Goal: Task Accomplishment & Management: Complete application form

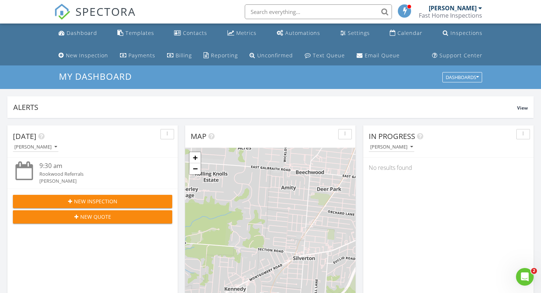
click at [106, 197] on button "New Inspection" at bounding box center [92, 201] width 159 height 13
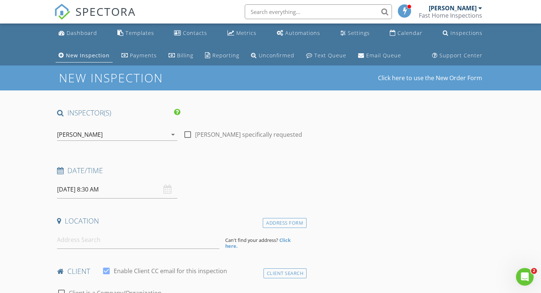
click at [166, 187] on div "[DATE] 8:30 AM" at bounding box center [117, 190] width 120 height 18
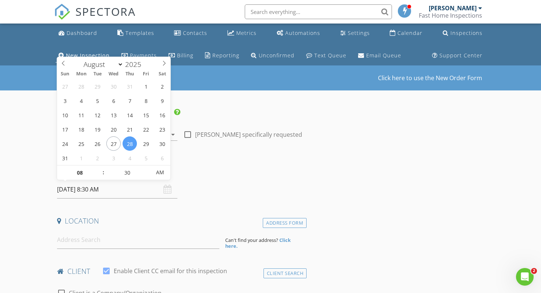
click at [144, 193] on input "08/28/2025 8:30 AM" at bounding box center [117, 190] width 120 height 18
select select "8"
click at [165, 65] on icon at bounding box center [164, 63] width 5 height 5
type input "09/02/2025 8:30 AM"
type input "09"
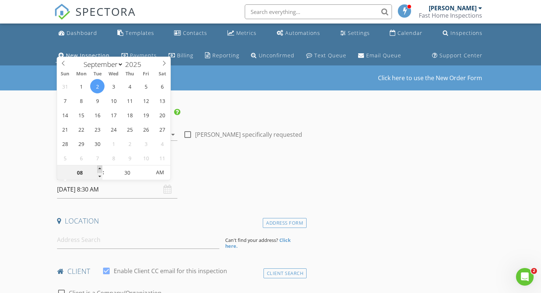
type input "09/02/2025 9:30 AM"
click at [101, 168] on span at bounding box center [99, 169] width 5 height 7
type input "10"
type input "09/02/2025 10:30 AM"
click at [101, 168] on span at bounding box center [99, 169] width 5 height 7
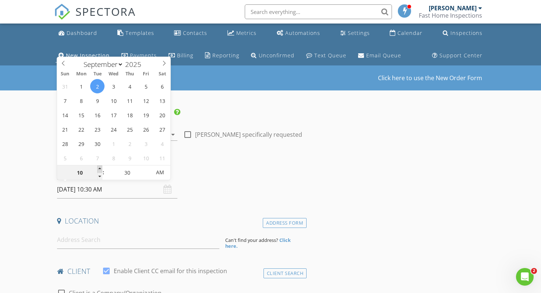
type input "11"
type input "09/02/2025 11:30 AM"
click at [101, 168] on span at bounding box center [99, 169] width 5 height 7
type input "12"
type input "09/02/2025 12:30 PM"
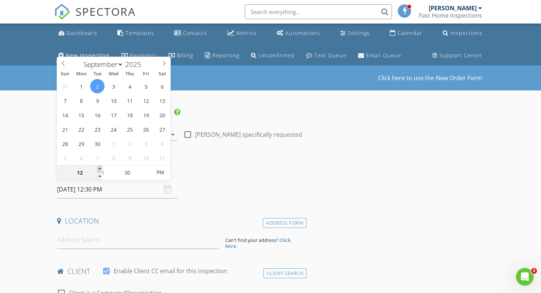
click at [101, 168] on span at bounding box center [99, 169] width 5 height 7
type input "01"
type input "09/02/2025 1:30 PM"
click at [101, 168] on span at bounding box center [99, 169] width 5 height 7
type input "02"
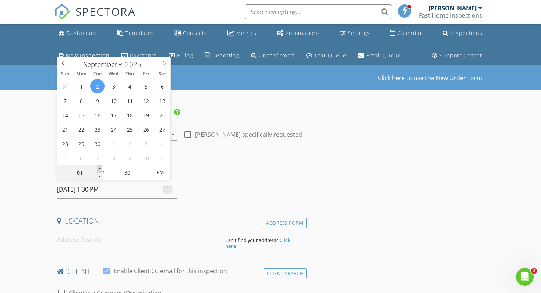
type input "09/02/2025 2:30 PM"
click at [101, 168] on span at bounding box center [99, 169] width 5 height 7
type input "03"
type input "[DATE] 3:30 PM"
click at [101, 168] on span at bounding box center [99, 169] width 5 height 7
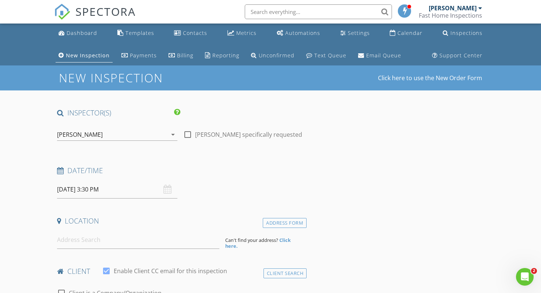
click at [225, 192] on div "Date/Time 09/02/2025 3:30 PM" at bounding box center [180, 182] width 252 height 33
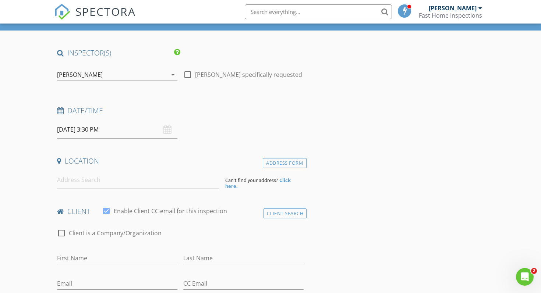
scroll to position [72, 0]
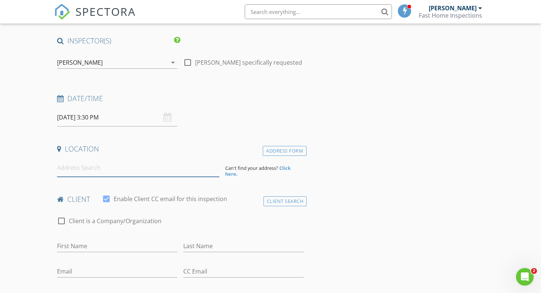
click at [180, 174] on input at bounding box center [138, 168] width 162 height 18
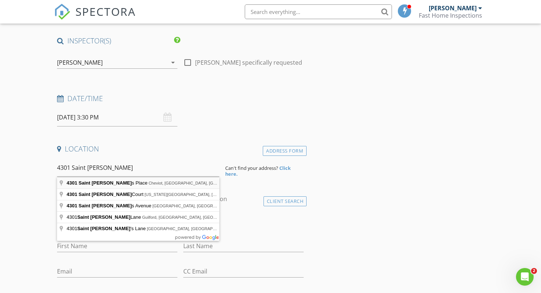
type input "4301 Saint Martins Place, Cheviot, OH, USA"
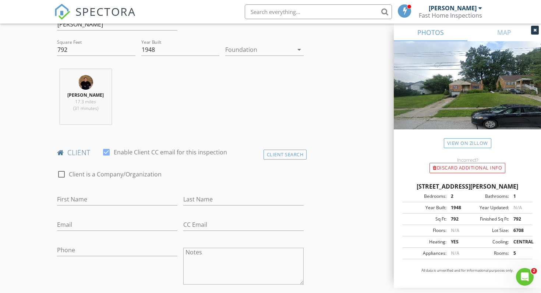
scroll to position [272, 0]
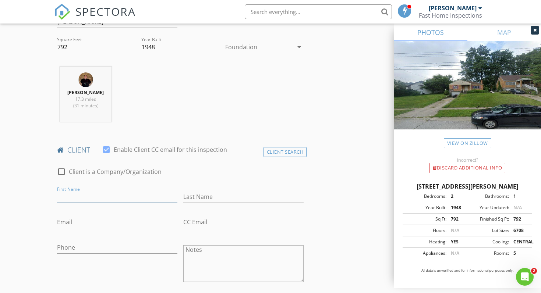
click at [114, 195] on input "First Name" at bounding box center [117, 197] width 120 height 12
type input "[PERSON_NAME]"
type input "Du"
click at [89, 223] on input "Email" at bounding box center [117, 222] width 120 height 12
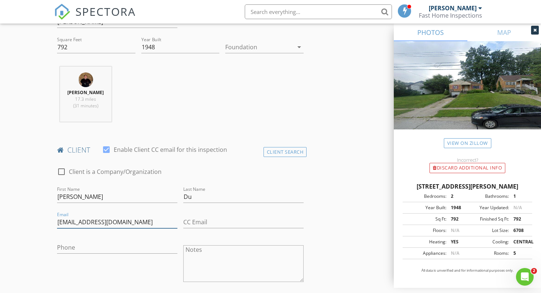
type input "[EMAIL_ADDRESS][DOMAIN_NAME]"
click at [75, 248] on input "Phone" at bounding box center [117, 248] width 120 height 12
type input "[PHONE_NUMBER]"
click at [260, 251] on textarea "Notes" at bounding box center [243, 263] width 120 height 37
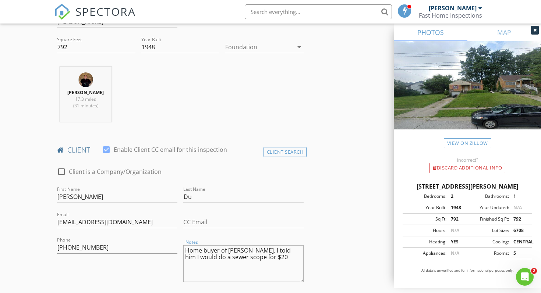
type textarea "Home buyer of [PERSON_NAME]. I told him I would do a sewer scope for $200"
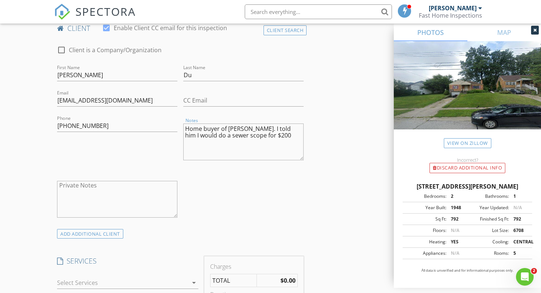
scroll to position [395, 0]
drag, startPoint x: 271, startPoint y: 141, endPoint x: 191, endPoint y: 120, distance: 82.2
click at [191, 120] on div "Notes Home buyer of Scotts. I told him I would do a sewer scope for $200" at bounding box center [243, 141] width 120 height 44
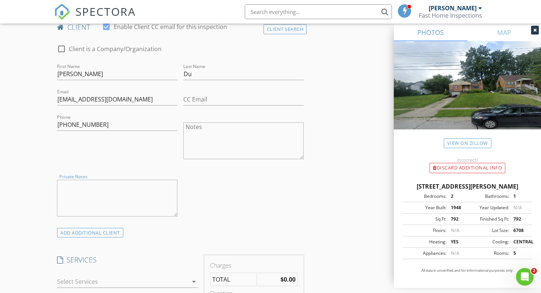
click at [122, 195] on textarea "Private Notes" at bounding box center [117, 198] width 120 height 37
paste textarea "Home buyer of [PERSON_NAME]. I told him I would do a sewer scope for $200"
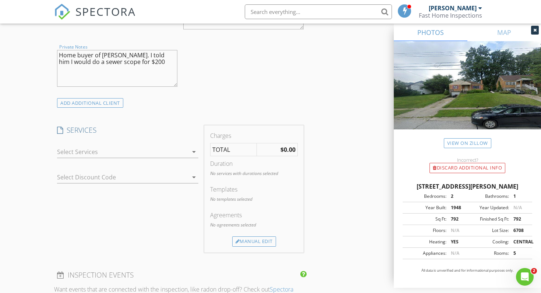
scroll to position [528, 0]
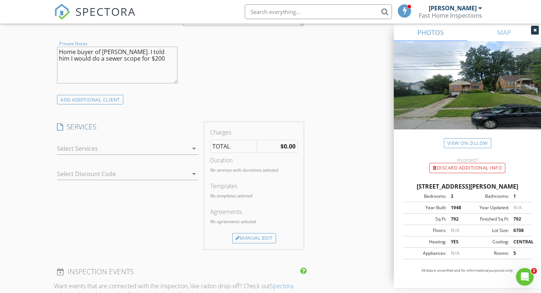
type textarea "Home buyer of [PERSON_NAME]. I told him I would do a sewer scope for $200"
click at [192, 149] on icon "arrow_drop_down" at bounding box center [193, 148] width 9 height 9
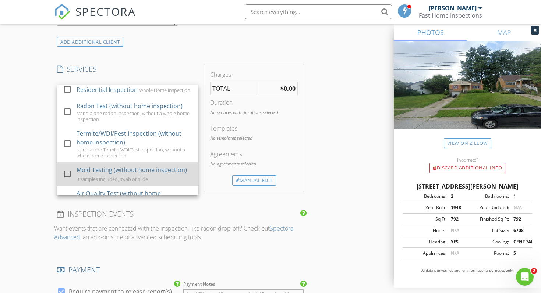
scroll to position [0, 0]
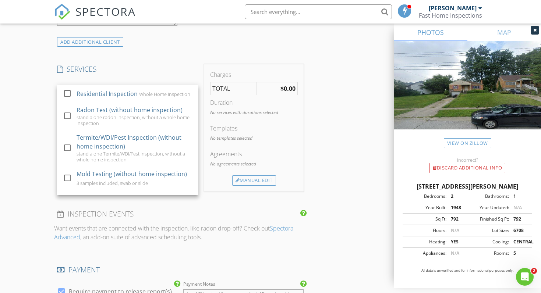
click at [175, 57] on div "INSPECTOR(S) check_box Mark Fast PRIMARY Mark Fast arrow_drop_down check_box_ou…" at bounding box center [180, 103] width 252 height 1163
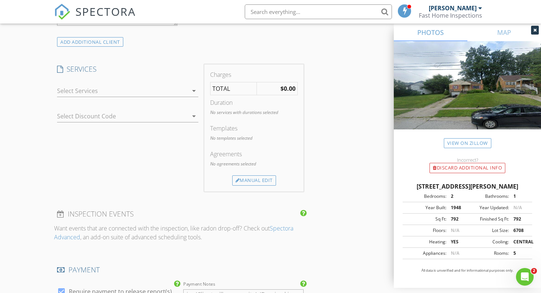
click at [169, 92] on div at bounding box center [122, 91] width 131 height 12
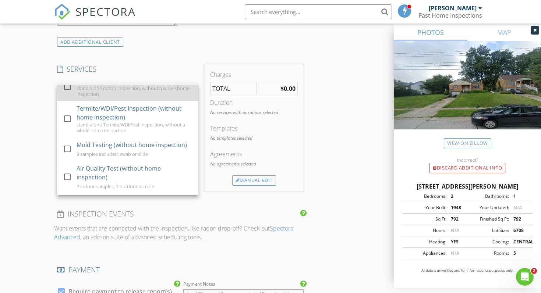
scroll to position [42, 0]
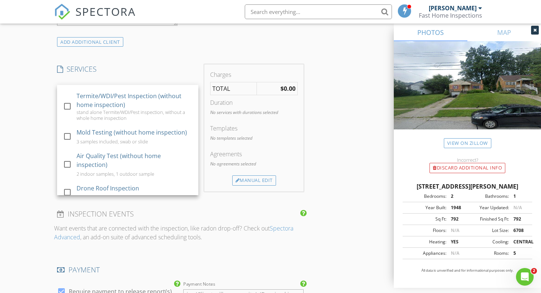
click at [178, 71] on h4 "SERVICES" at bounding box center [127, 69] width 141 height 10
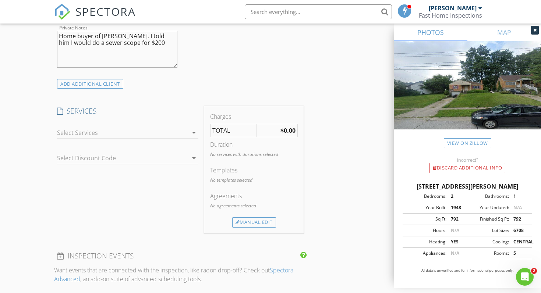
scroll to position [543, 0]
click at [179, 134] on div at bounding box center [122, 134] width 131 height 12
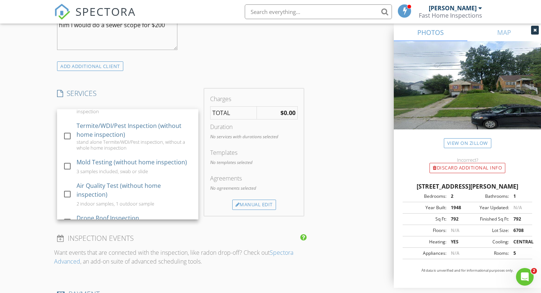
scroll to position [42, 0]
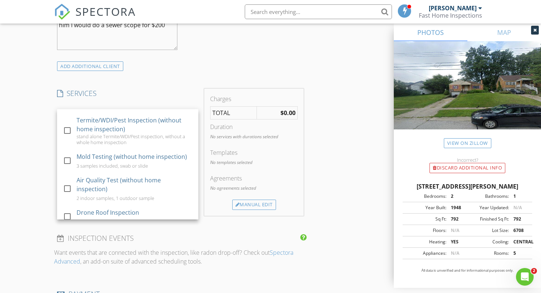
click at [187, 84] on div "INSPECTOR(S) check_box Mark Fast PRIMARY Mark Fast arrow_drop_down check_box_ou…" at bounding box center [180, 128] width 252 height 1163
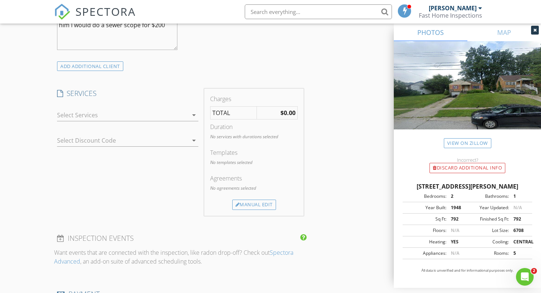
click at [354, 132] on div "INSPECTOR(S) check_box Mark Fast PRIMARY Mark Fast arrow_drop_down check_box_ou…" at bounding box center [270, 150] width 433 height 1206
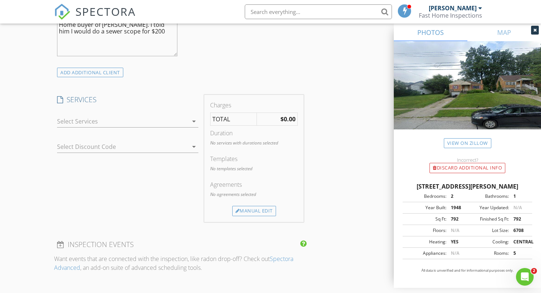
click at [144, 122] on div at bounding box center [122, 122] width 131 height 12
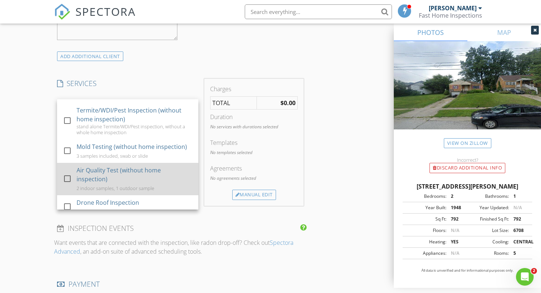
scroll to position [561, 0]
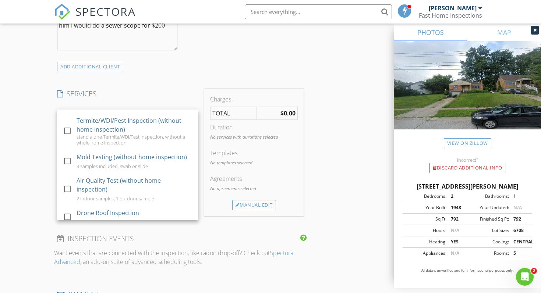
click at [153, 90] on h4 "SERVICES" at bounding box center [127, 94] width 141 height 10
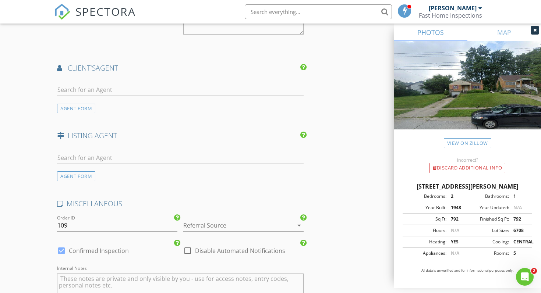
scroll to position [878, 0]
click at [155, 93] on input "text" at bounding box center [180, 89] width 247 height 12
click at [83, 105] on div "AGENT FORM" at bounding box center [76, 108] width 38 height 10
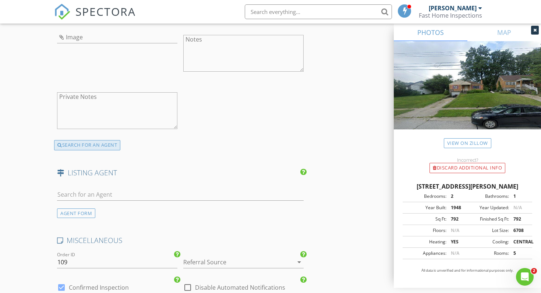
click at [110, 145] on div "SEARCH FOR AN AGENT" at bounding box center [87, 145] width 66 height 10
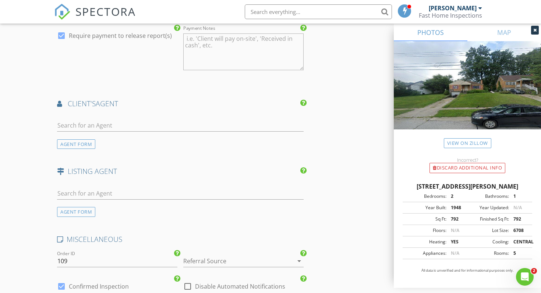
scroll to position [842, 0]
click at [177, 127] on input "text" at bounding box center [180, 126] width 247 height 12
type input "S"
click at [74, 146] on div "AGENT FORM" at bounding box center [76, 145] width 38 height 10
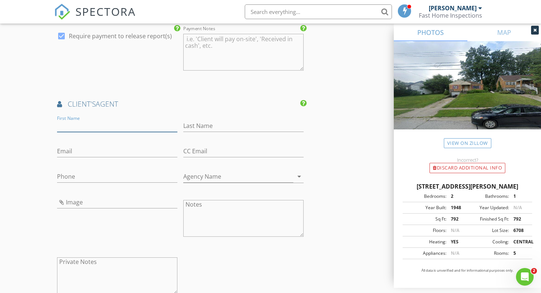
click at [138, 125] on input "First Name" at bounding box center [117, 126] width 120 height 12
type input "[PERSON_NAME]"
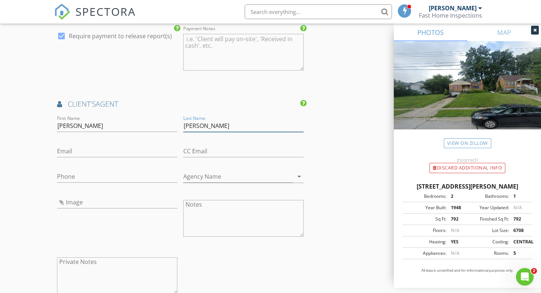
type input "[PERSON_NAME]"
click at [96, 149] on input "Email" at bounding box center [117, 151] width 120 height 12
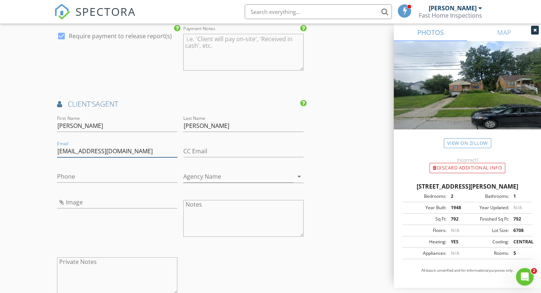
type input "[EMAIL_ADDRESS][DOMAIN_NAME]"
click at [290, 180] on input "Agency Name" at bounding box center [238, 177] width 110 height 12
type input "ERA"
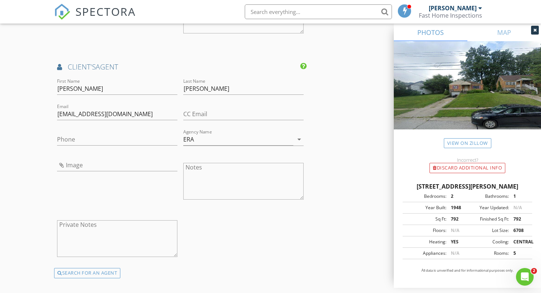
scroll to position [877, 0]
click at [112, 145] on input "Phone" at bounding box center [117, 141] width 120 height 12
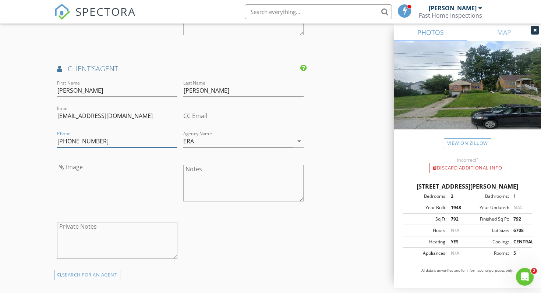
type input "513-227-5897"
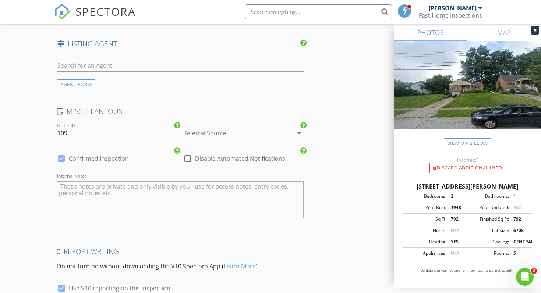
scroll to position [1137, 0]
click at [290, 131] on div at bounding box center [288, 132] width 9 height 9
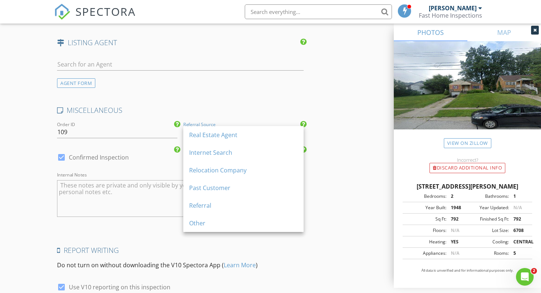
click at [290, 131] on div "Real Estate Agent" at bounding box center [243, 135] width 109 height 9
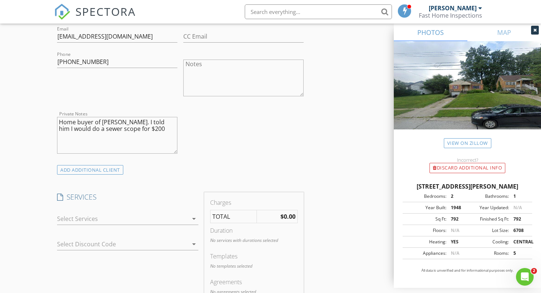
scroll to position [460, 0]
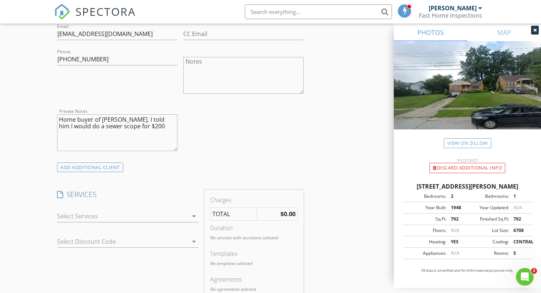
click at [170, 215] on div at bounding box center [122, 216] width 131 height 12
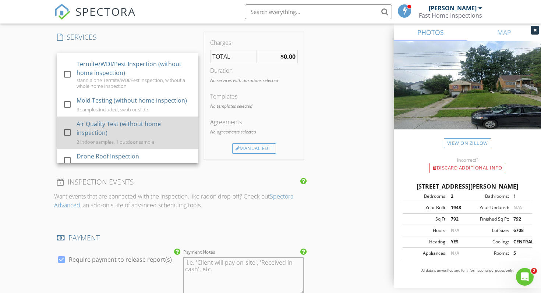
scroll to position [617, 0]
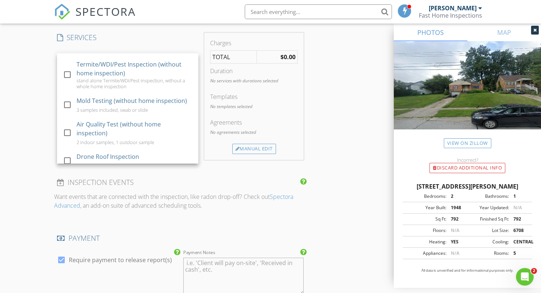
click at [217, 208] on p "Want events that are connected with the inspection, like radon drop-off? Check …" at bounding box center [180, 201] width 252 height 18
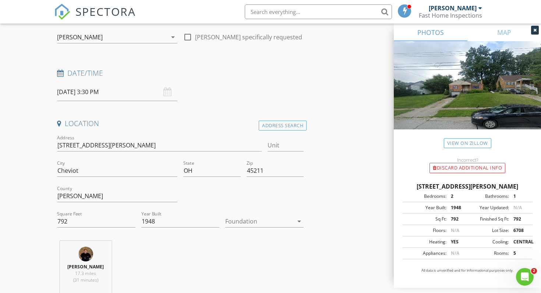
scroll to position [96, 0]
click at [288, 124] on div "Address Search" at bounding box center [283, 127] width 48 height 10
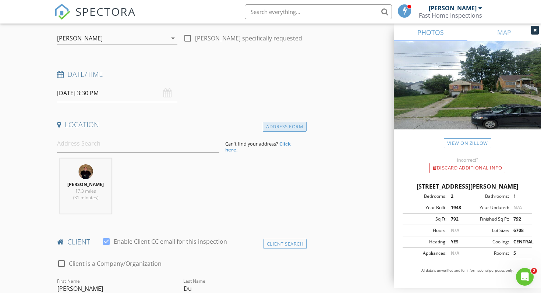
click at [287, 129] on div "Address Form" at bounding box center [285, 127] width 44 height 10
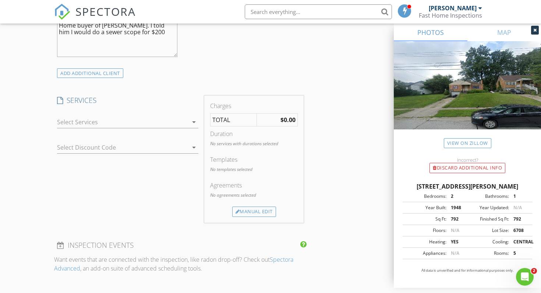
scroll to position [556, 0]
click at [194, 118] on icon "arrow_drop_down" at bounding box center [193, 121] width 9 height 9
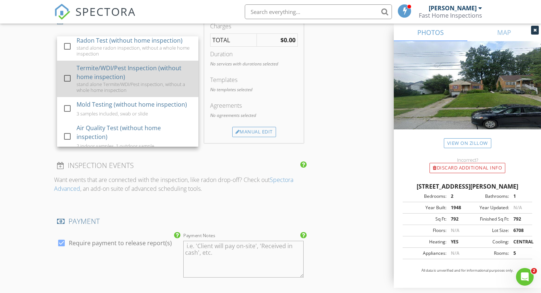
scroll to position [42, 0]
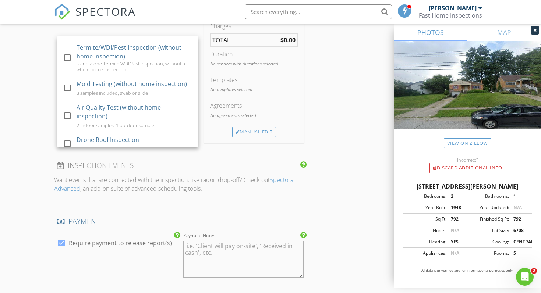
click at [223, 170] on h4 "INSPECTION EVENTS" at bounding box center [180, 166] width 247 height 10
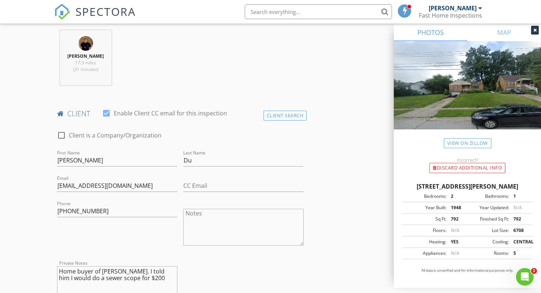
scroll to position [306, 0]
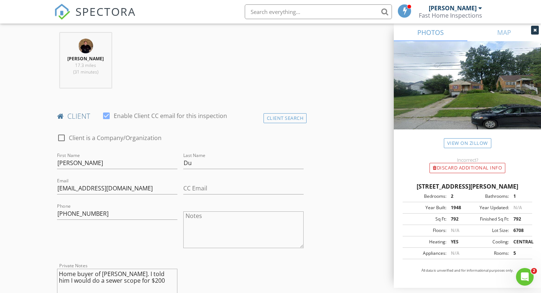
click at [109, 115] on div at bounding box center [106, 116] width 13 height 13
checkbox input "false"
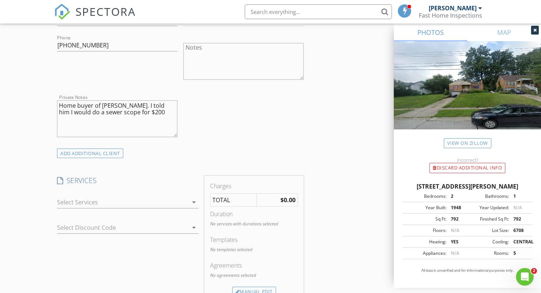
scroll to position [482, 0]
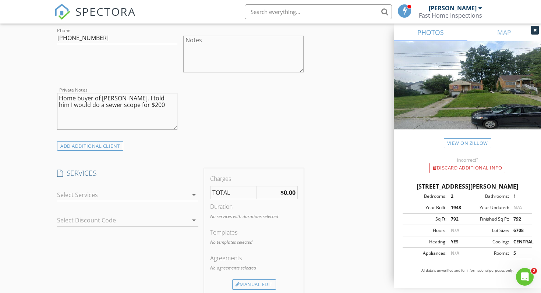
click at [285, 192] on strong "$0.00" at bounding box center [287, 193] width 15 height 8
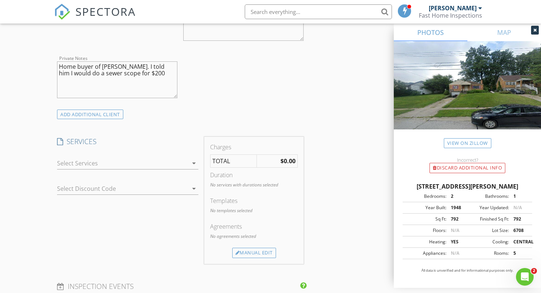
scroll to position [515, 0]
click at [263, 248] on div "Manual Edit" at bounding box center [254, 251] width 44 height 10
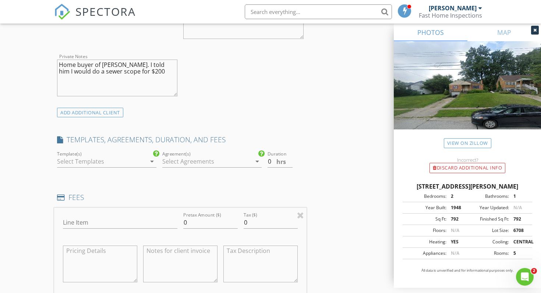
click at [119, 163] on div at bounding box center [101, 162] width 89 height 12
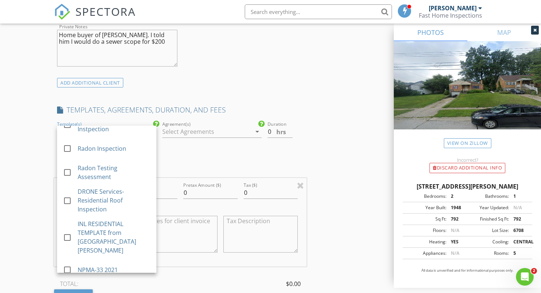
scroll to position [544, 0]
click at [176, 165] on h4 "FEES" at bounding box center [180, 169] width 247 height 10
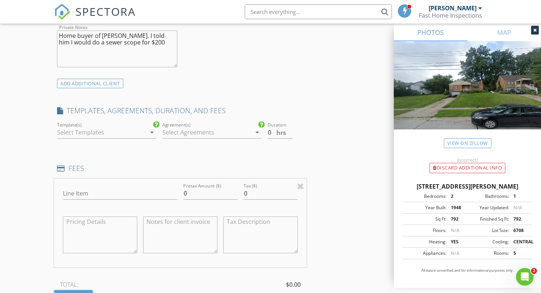
click at [191, 135] on div at bounding box center [206, 133] width 89 height 12
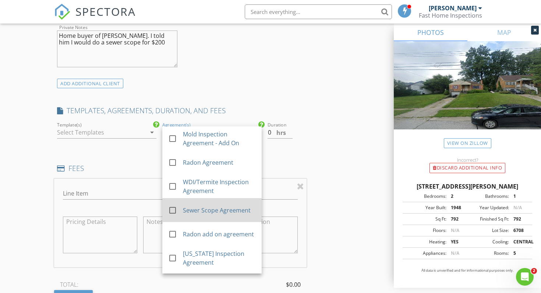
click at [199, 210] on div "Sewer Scope Agreement" at bounding box center [219, 210] width 73 height 9
click at [294, 170] on h4 "FEES" at bounding box center [180, 169] width 247 height 10
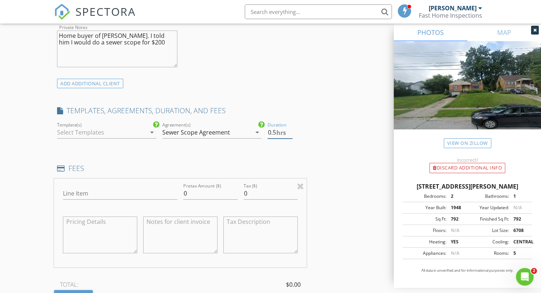
click at [291, 130] on input "0.5" at bounding box center [280, 133] width 25 height 12
type input "1"
click at [291, 130] on input "1" at bounding box center [280, 133] width 25 height 12
click at [141, 193] on input "Line Item" at bounding box center [120, 194] width 114 height 12
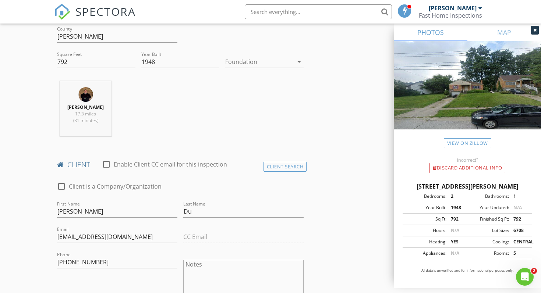
scroll to position [0, 0]
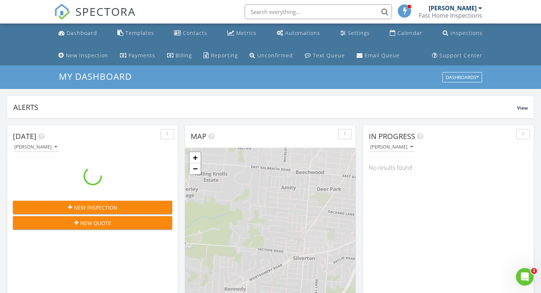
scroll to position [670, 541]
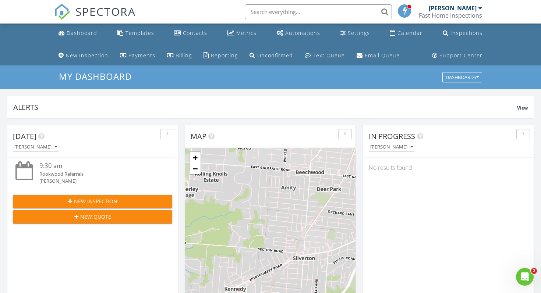
click at [348, 31] on div "Settings" at bounding box center [359, 32] width 22 height 7
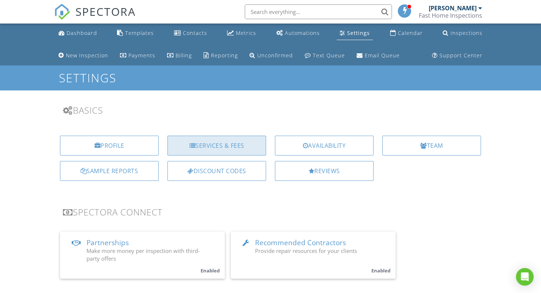
click at [236, 146] on div "Services & Fees" at bounding box center [216, 146] width 99 height 20
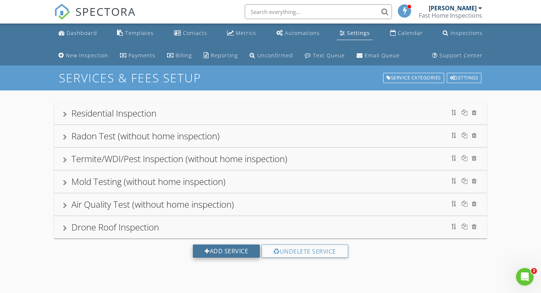
click at [222, 248] on div "Add Service" at bounding box center [226, 251] width 67 height 13
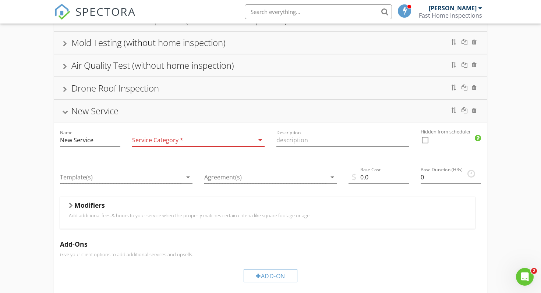
scroll to position [141, 0]
click at [110, 110] on div "New Service" at bounding box center [94, 109] width 47 height 12
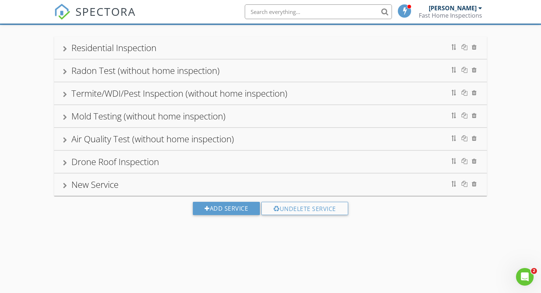
scroll to position [65, 0]
click at [102, 178] on div "New Service" at bounding box center [94, 184] width 47 height 12
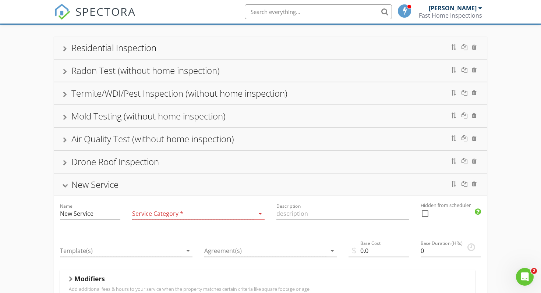
scroll to position [141, 0]
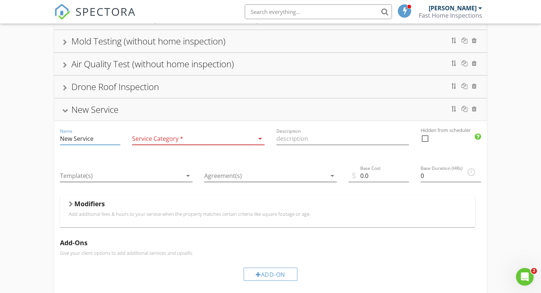
click at [104, 140] on input "New Service" at bounding box center [90, 139] width 60 height 12
click at [103, 140] on input "New Service" at bounding box center [90, 139] width 60 height 12
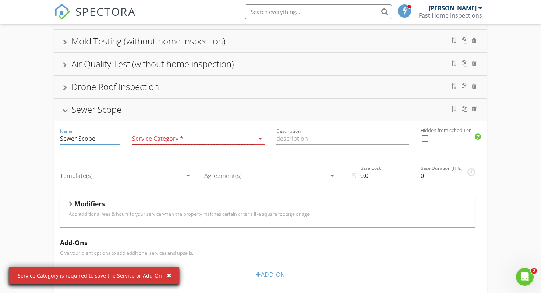
type input "Sewer Scope"
click at [167, 139] on div at bounding box center [193, 139] width 122 height 12
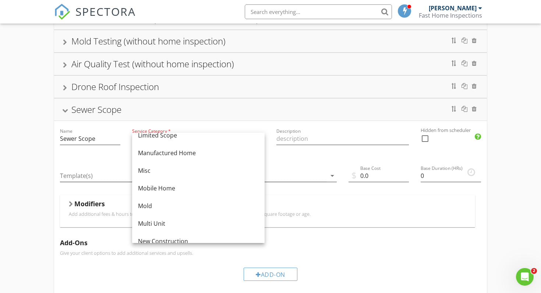
scroll to position [134, 0]
click at [167, 168] on div "Misc" at bounding box center [198, 169] width 121 height 9
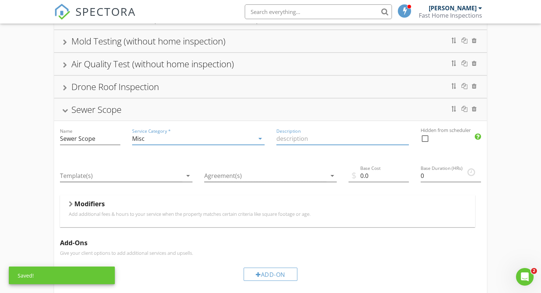
click at [305, 138] on input "Description" at bounding box center [342, 139] width 132 height 12
type input "Sewer Scope"
click at [171, 178] on div at bounding box center [121, 176] width 122 height 12
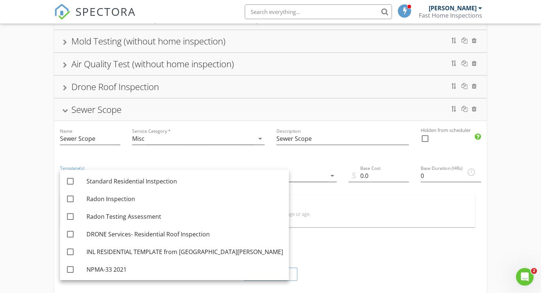
scroll to position [90, 0]
click at [251, 156] on div "Service Category * Misc arrow_drop_down" at bounding box center [198, 139] width 144 height 37
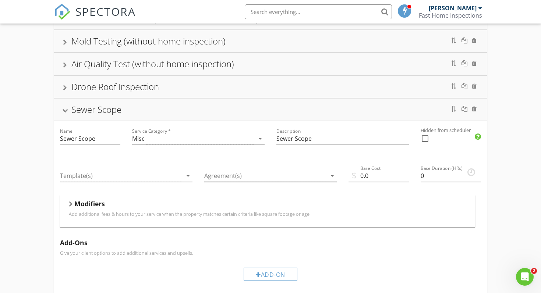
click at [266, 175] on div at bounding box center [265, 176] width 122 height 12
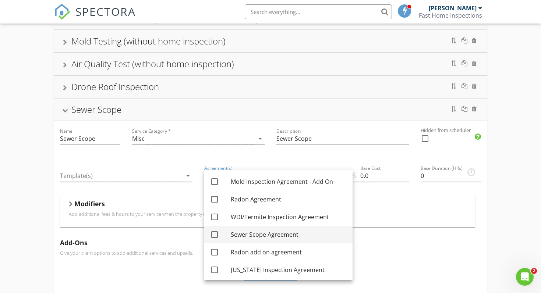
click at [251, 233] on div "Sewer Scope Agreement" at bounding box center [289, 234] width 116 height 9
checkbox input "true"
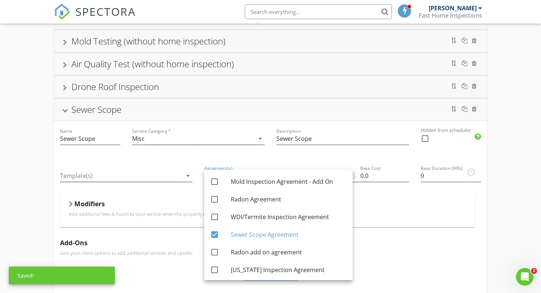
click at [378, 212] on p "Add additional fees & hours to your service when the property matches certain c…" at bounding box center [267, 214] width 397 height 6
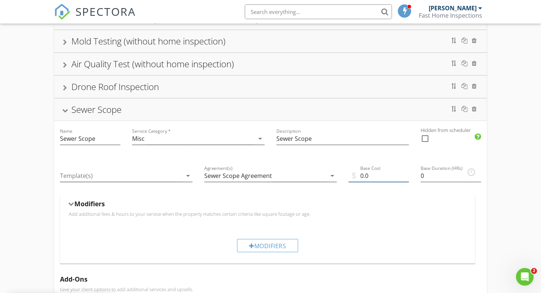
click at [375, 176] on input "0.0" at bounding box center [378, 176] width 60 height 12
click at [364, 176] on input "0.0" at bounding box center [378, 176] width 60 height 12
type input "300.0"
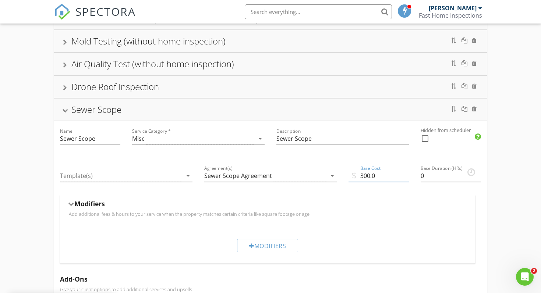
click at [438, 202] on div "Modifiers" at bounding box center [267, 205] width 397 height 11
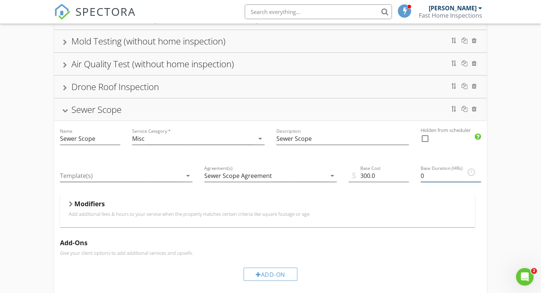
click at [435, 177] on input "0" at bounding box center [451, 176] width 60 height 12
click at [478, 174] on input "0.25" at bounding box center [451, 176] width 60 height 12
click at [478, 174] on input "0.5" at bounding box center [451, 176] width 60 height 12
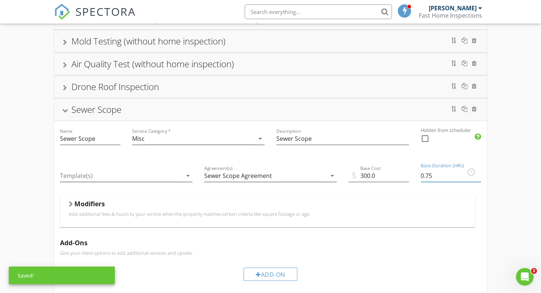
click at [478, 174] on input "0.75" at bounding box center [451, 176] width 60 height 12
type input "1"
click at [478, 174] on input "1" at bounding box center [451, 176] width 60 height 12
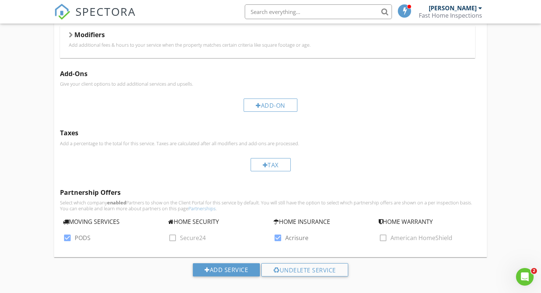
scroll to position [316, 0]
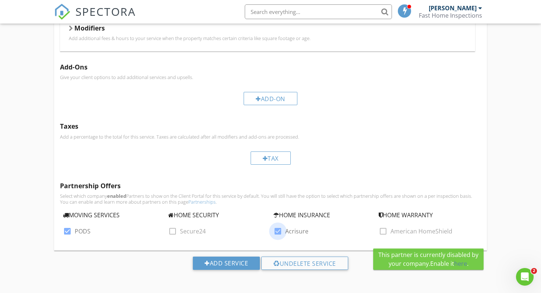
click at [279, 232] on div at bounding box center [278, 231] width 13 height 13
checkbox input "false"
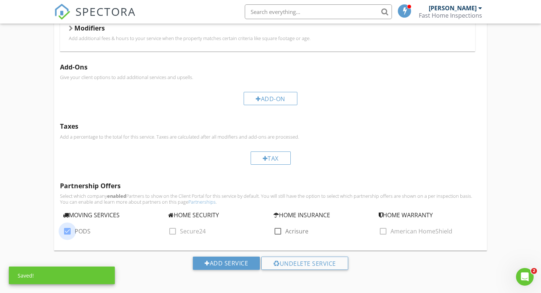
click at [69, 231] on div at bounding box center [67, 231] width 13 height 13
checkbox input "false"
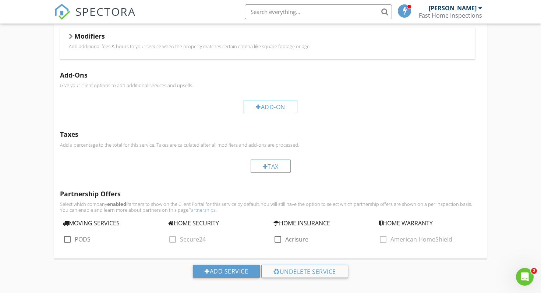
scroll to position [306, 0]
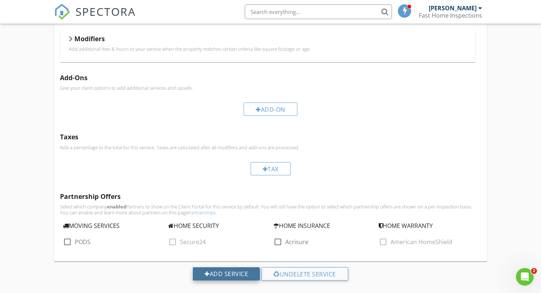
click at [245, 271] on div "Add Service" at bounding box center [226, 274] width 67 height 13
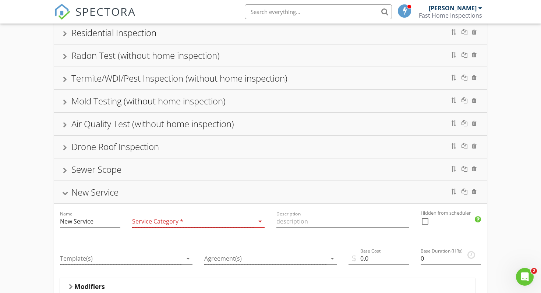
scroll to position [129, 0]
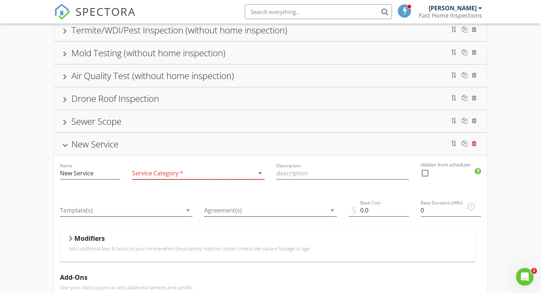
click at [473, 142] on div at bounding box center [474, 144] width 5 height 6
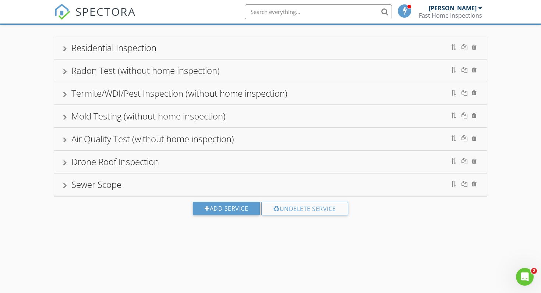
click at [361, 179] on div "Sewer Scope" at bounding box center [270, 184] width 415 height 13
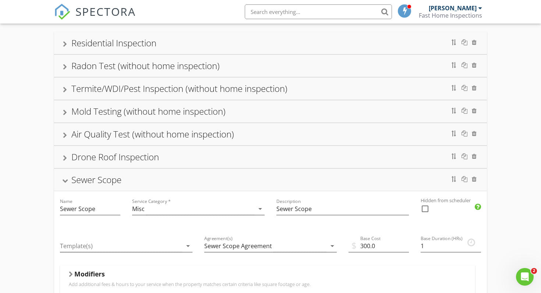
scroll to position [72, 0]
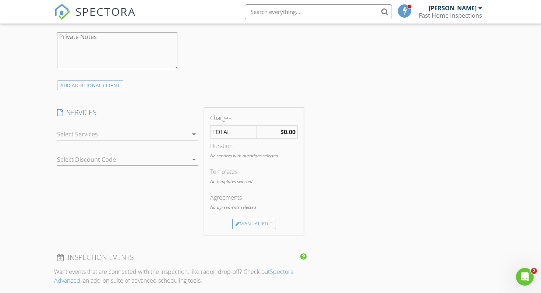
scroll to position [393, 0]
click at [170, 135] on div at bounding box center [122, 134] width 131 height 12
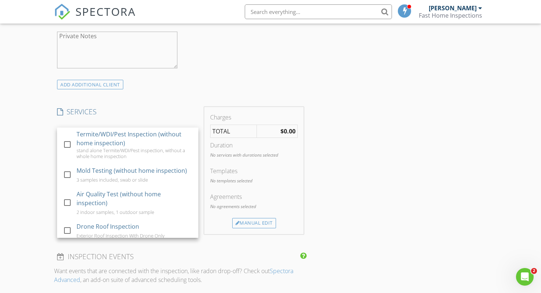
scroll to position [59, 0]
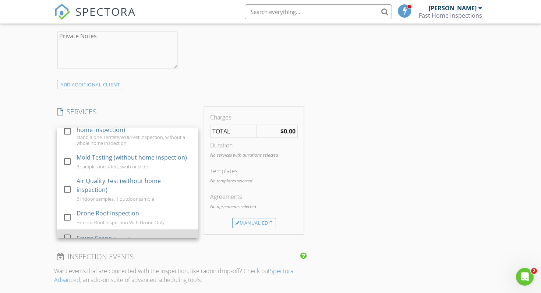
click at [130, 236] on div "Sewer Scope" at bounding box center [126, 239] width 27 height 6
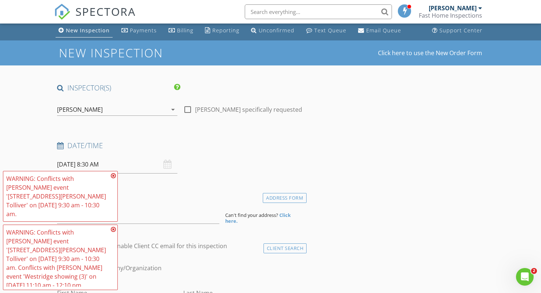
scroll to position [32, 0]
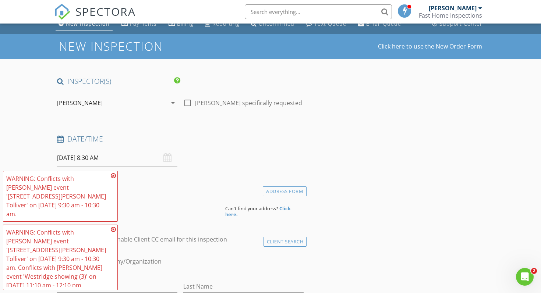
click at [167, 156] on div "08/28/2025 8:30 AM" at bounding box center [117, 158] width 120 height 18
click at [144, 157] on input "08/28/2025 8:30 AM" at bounding box center [117, 158] width 120 height 18
click at [114, 179] on icon at bounding box center [113, 176] width 5 height 6
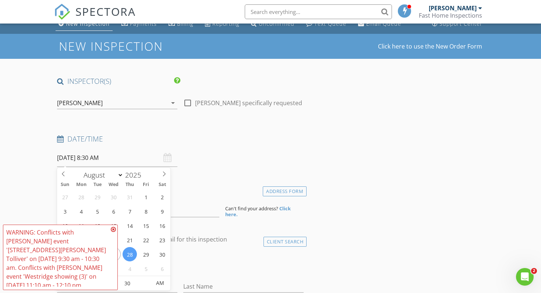
click at [123, 158] on input "08/28/2025 8:30 AM" at bounding box center [117, 158] width 120 height 18
click at [114, 233] on icon at bounding box center [113, 230] width 5 height 6
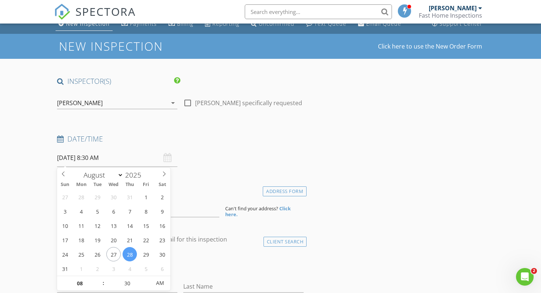
click at [129, 157] on input "08/28/2025 8:30 AM" at bounding box center [117, 158] width 120 height 18
select select "8"
type input "09/02/2025 8:30 AM"
type input "09"
type input "09/02/2025 9:30 AM"
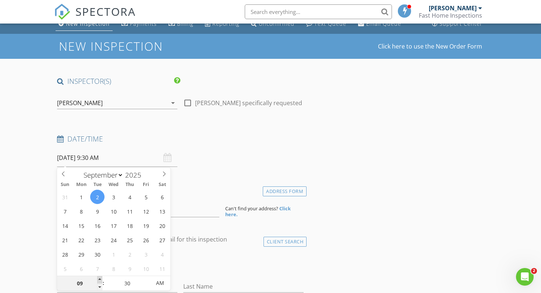
click at [99, 279] on span at bounding box center [99, 279] width 5 height 7
type input "10"
type input "09/02/2025 10:30 AM"
click at [99, 279] on span at bounding box center [99, 279] width 5 height 7
type input "11"
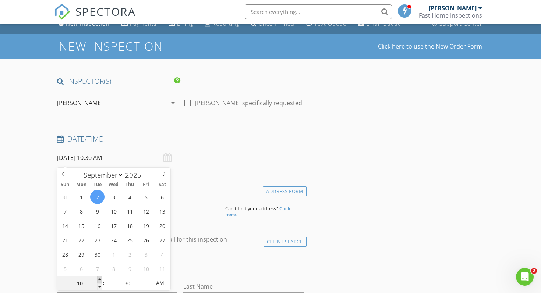
type input "09/02/2025 11:30 AM"
click at [99, 279] on span at bounding box center [99, 279] width 5 height 7
type input "12"
type input "09/02/2025 12:30 PM"
click at [99, 279] on span at bounding box center [99, 279] width 5 height 7
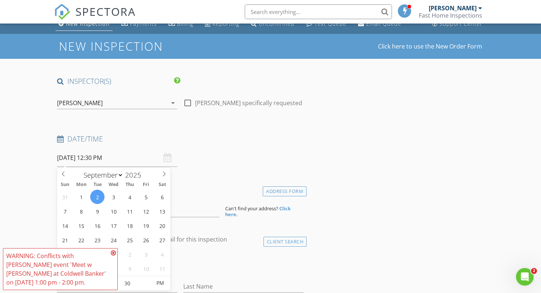
click at [99, 279] on span "WARNING: Conflicts with Mark Fast's event 'Meet w Susan at Coldwell Banker' on …" at bounding box center [60, 269] width 115 height 42
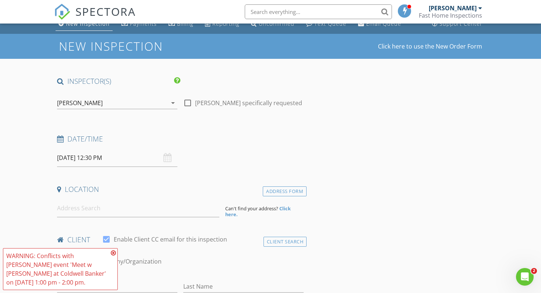
click at [113, 253] on icon at bounding box center [113, 253] width 5 height 6
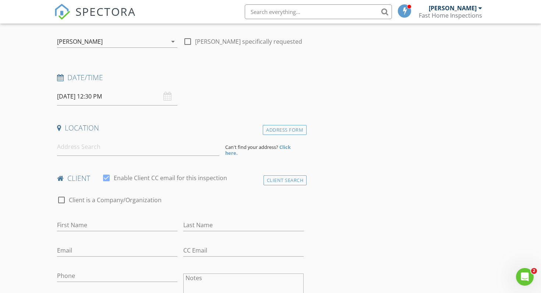
scroll to position [94, 0]
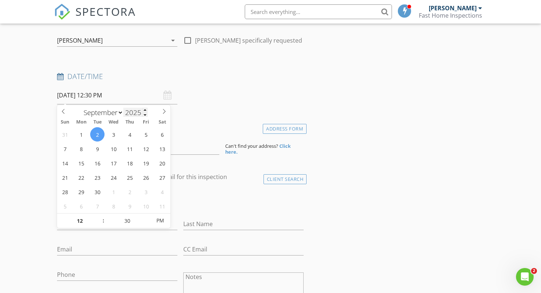
click at [127, 100] on input "09/02/2025 12:30 PM" at bounding box center [117, 95] width 120 height 18
type input "01"
type input "09/02/2025 1:30 PM"
click at [100, 217] on span at bounding box center [99, 217] width 5 height 7
type input "02"
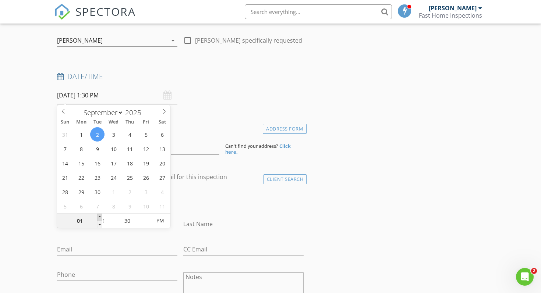
type input "09/02/2025 2:30 PM"
click at [100, 217] on span at bounding box center [99, 217] width 5 height 7
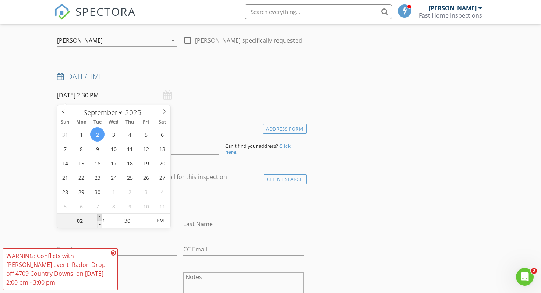
type input "03"
type input "[DATE] 3:30 PM"
click at [100, 217] on span at bounding box center [99, 217] width 5 height 7
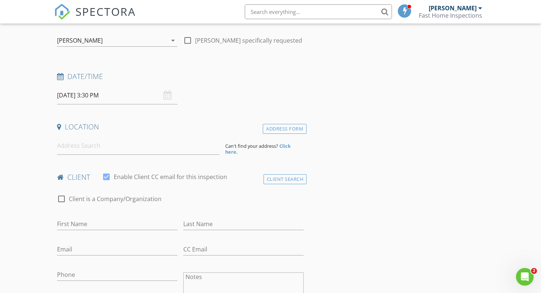
click at [236, 203] on div "check_box_outline_blank Client is a Company/Organization" at bounding box center [180, 202] width 247 height 19
click at [167, 150] on input at bounding box center [138, 146] width 162 height 18
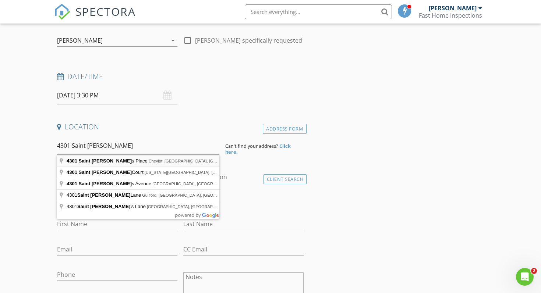
type input "4301 Saint Martins Place, Cheviot, OH, USA"
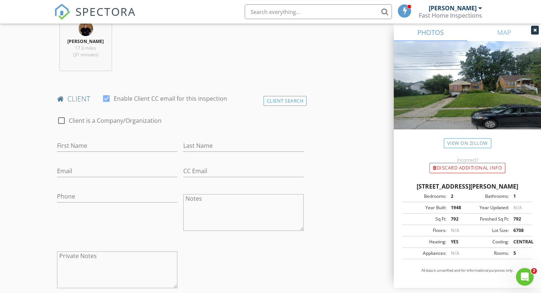
scroll to position [324, 0]
click at [134, 147] on input "First Name" at bounding box center [117, 145] width 120 height 12
type input "[PERSON_NAME]"
type input "Du"
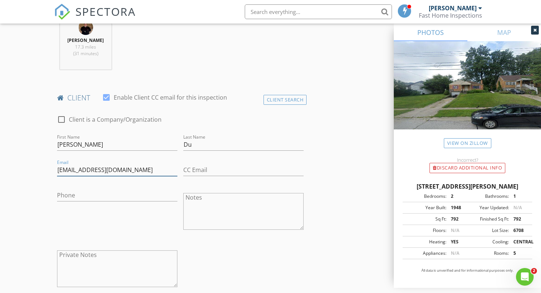
type input "[EMAIL_ADDRESS][DOMAIN_NAME]"
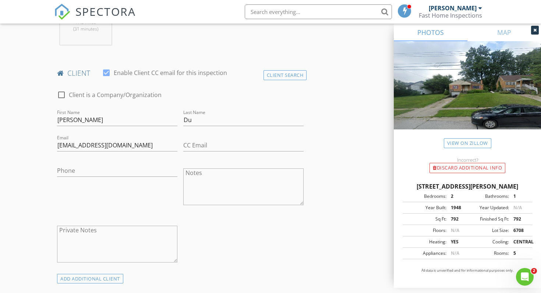
scroll to position [349, 0]
click at [126, 169] on input "Phone" at bounding box center [117, 170] width 120 height 12
type input "[PHONE_NUMBER]"
click at [160, 241] on textarea "Private Notes" at bounding box center [117, 244] width 120 height 37
paste textarea "Home buyer of [PERSON_NAME]. I told him I would do a sewer scope for $200"
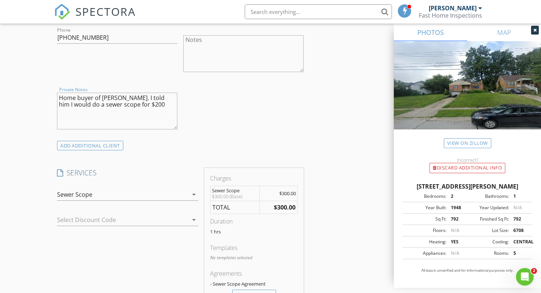
scroll to position [487, 0]
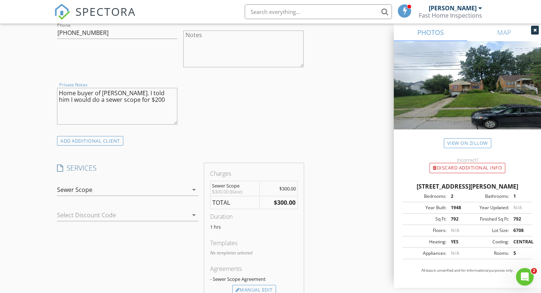
type textarea "Home buyer of [PERSON_NAME]. I told him I would do a sewer scope for $200"
click at [146, 216] on div at bounding box center [117, 215] width 121 height 12
click at [146, 216] on div "No data available" at bounding box center [128, 218] width 130 height 9
click at [154, 243] on div "SERVICES check_box_outline_blank Residential Inspection Whole Home Inspection c…" at bounding box center [127, 232] width 147 height 138
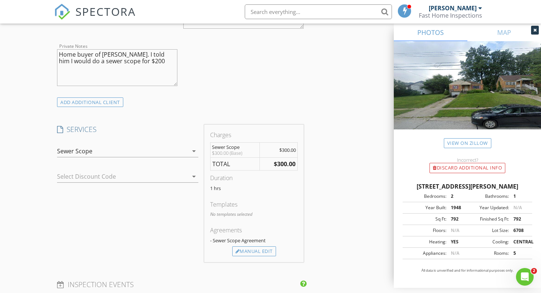
scroll to position [527, 0]
click at [251, 250] on div "Manual Edit" at bounding box center [254, 250] width 44 height 10
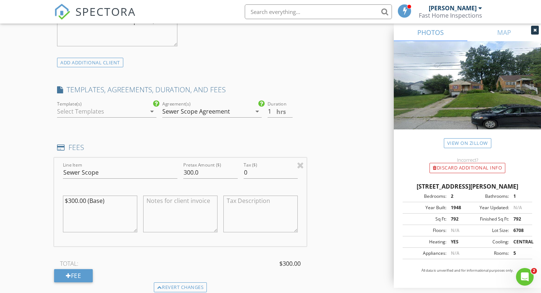
scroll to position [565, 0]
click at [215, 173] on input "300.0" at bounding box center [210, 173] width 54 height 12
click at [188, 171] on input "300.0" at bounding box center [210, 173] width 54 height 12
type input "200.0"
drag, startPoint x: 146, startPoint y: 216, endPoint x: 185, endPoint y: 211, distance: 38.5
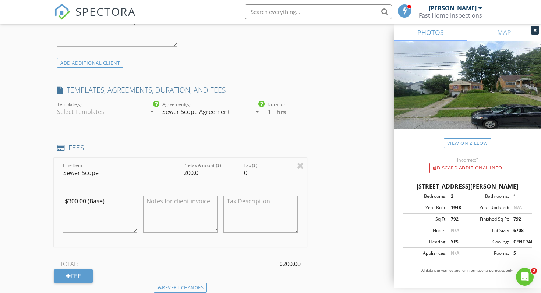
click at [185, 211] on textarea at bounding box center [180, 214] width 74 height 37
drag, startPoint x: 185, startPoint y: 211, endPoint x: 352, endPoint y: 177, distance: 171.0
click at [352, 177] on div "INSPECTOR(S) check_box Mark Fast PRIMARY Mark Fast arrow_drop_down check_box_ou…" at bounding box center [270, 186] width 433 height 1287
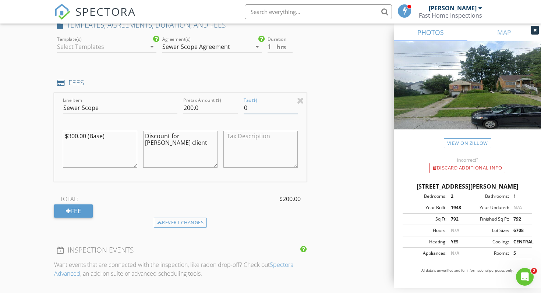
scroll to position [631, 0]
click at [145, 134] on textarea "Discount for Scott's client" at bounding box center [180, 148] width 74 height 37
type textarea "$100 Discount for [PERSON_NAME] client"
click at [336, 156] on div "INSPECTOR(S) check_box Mark Fast PRIMARY Mark Fast arrow_drop_down check_box_ou…" at bounding box center [270, 121] width 433 height 1287
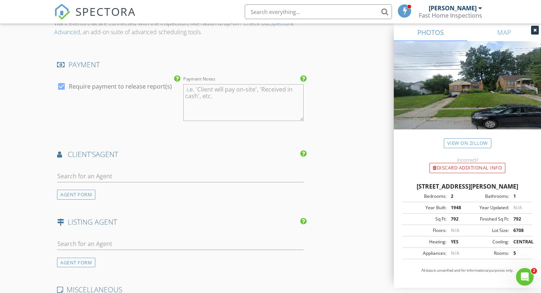
scroll to position [881, 0]
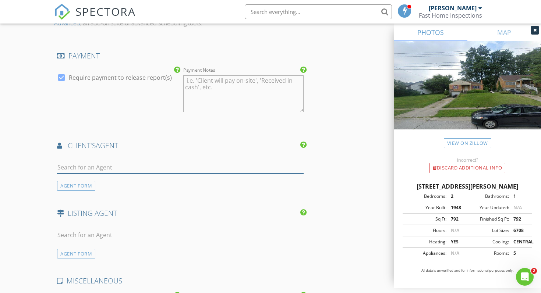
click at [247, 168] on input "text" at bounding box center [180, 168] width 247 height 12
click at [88, 186] on div "AGENT FORM" at bounding box center [76, 186] width 38 height 10
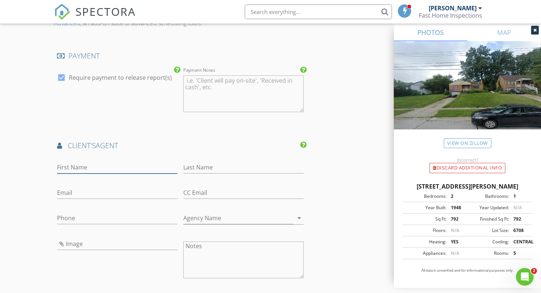
click at [106, 165] on input "First Name" at bounding box center [117, 168] width 120 height 12
type input "[PERSON_NAME]"
click at [64, 191] on input "Email" at bounding box center [117, 193] width 120 height 12
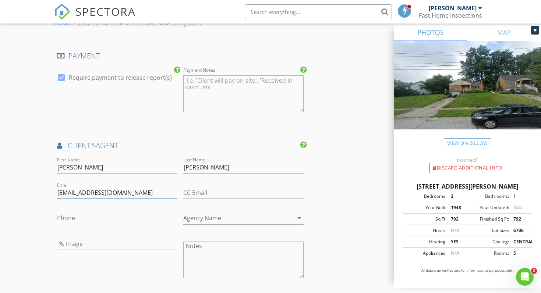
type input "[EMAIL_ADDRESS][DOMAIN_NAME]"
click at [101, 219] on input "Phone" at bounding box center [117, 218] width 120 height 12
type input "[PHONE_NUMBER]"
click at [197, 216] on input "Agency Name" at bounding box center [238, 218] width 110 height 12
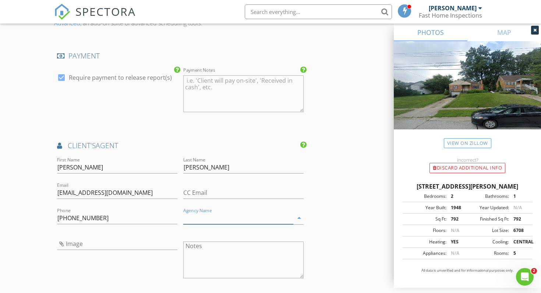
click at [284, 219] on input "Agency Name" at bounding box center [238, 218] width 110 height 12
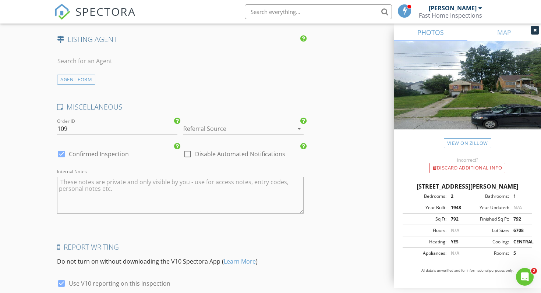
scroll to position [1221, 0]
drag, startPoint x: 352, startPoint y: 177, endPoint x: 246, endPoint y: 130, distance: 116.2
type input "ERA"
click at [246, 130] on div at bounding box center [233, 129] width 100 height 12
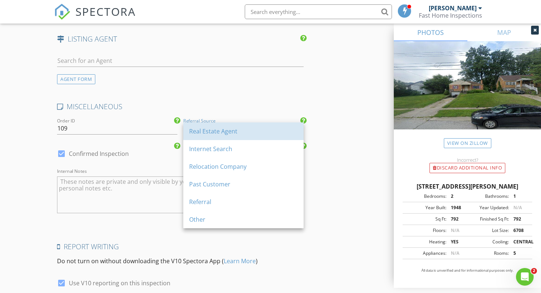
click at [246, 130] on div "Real Estate Agent" at bounding box center [243, 131] width 109 height 9
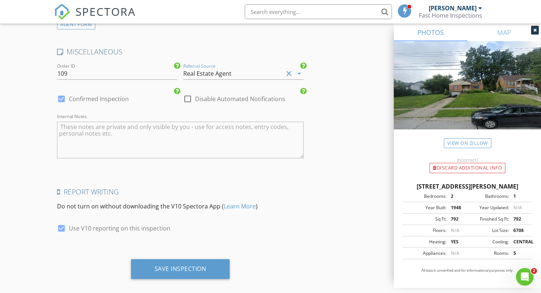
scroll to position [1285, 0]
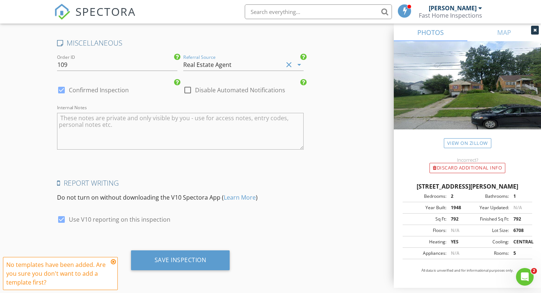
click at [207, 259] on div "Save Inspection" at bounding box center [180, 261] width 99 height 20
